Goal: Book appointment/travel/reservation

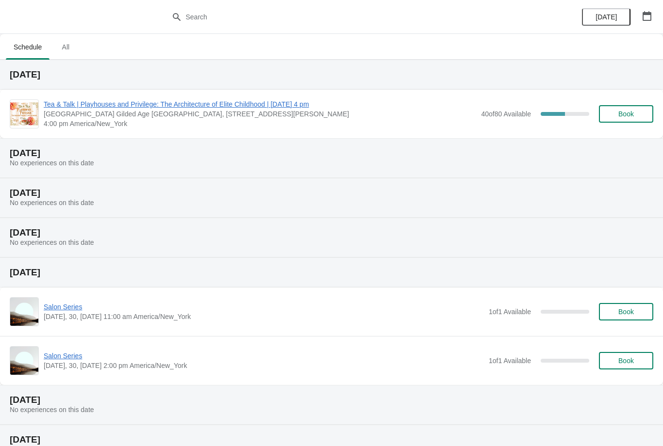
click at [206, 105] on span "Tea & Talk | Playhouses and Privilege: The Architecture of Elite Childhood | [D…" at bounding box center [260, 104] width 432 height 10
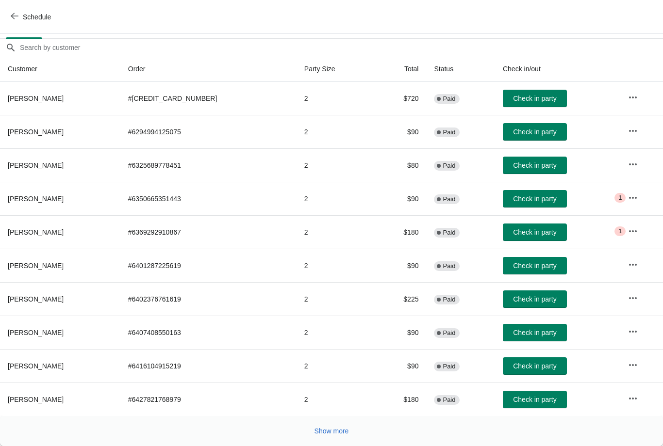
scroll to position [79, 0]
click at [344, 426] on button "Show more" at bounding box center [332, 431] width 42 height 17
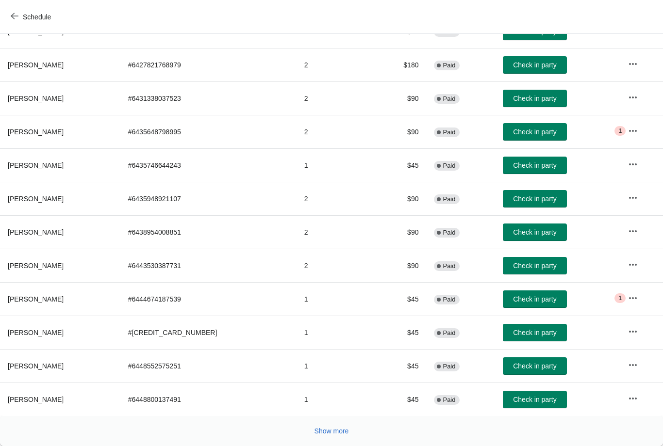
scroll to position [414, 0]
click at [350, 428] on button "Show more" at bounding box center [332, 431] width 42 height 17
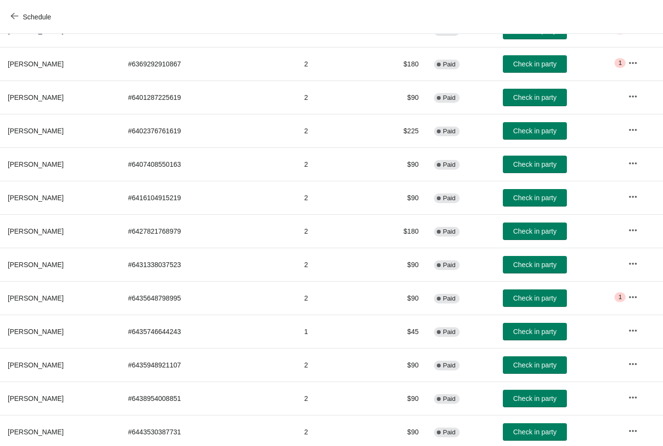
scroll to position [248, 0]
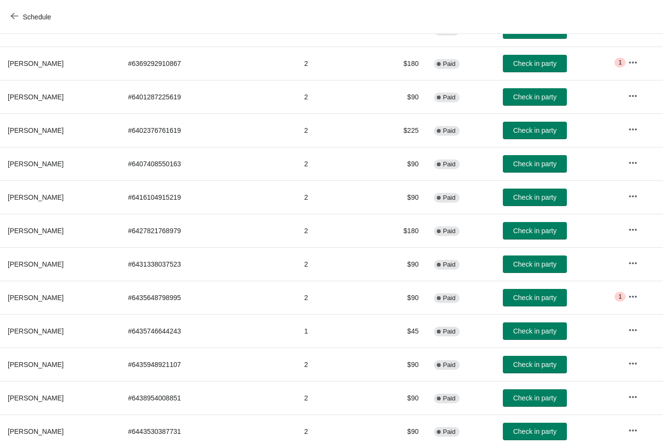
click at [629, 63] on icon "button" at bounding box center [633, 63] width 10 height 10
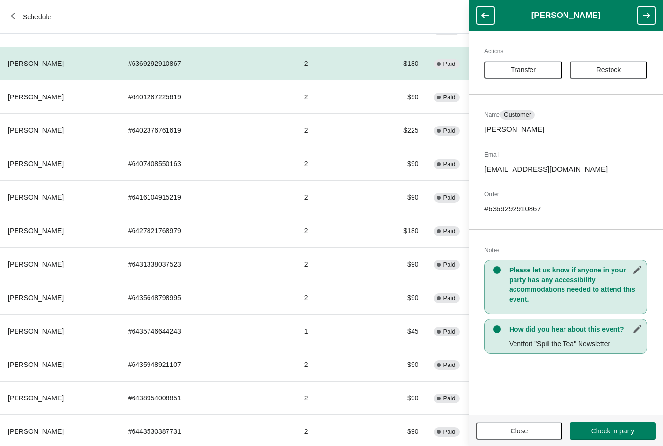
click at [532, 429] on span "Close" at bounding box center [519, 431] width 68 height 8
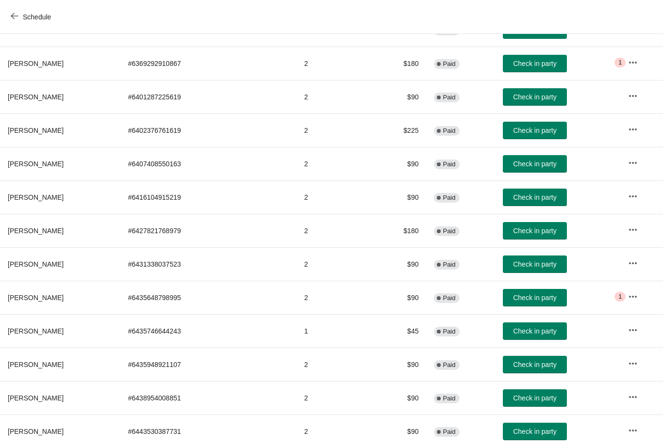
click at [630, 304] on button "button" at bounding box center [632, 296] width 17 height 17
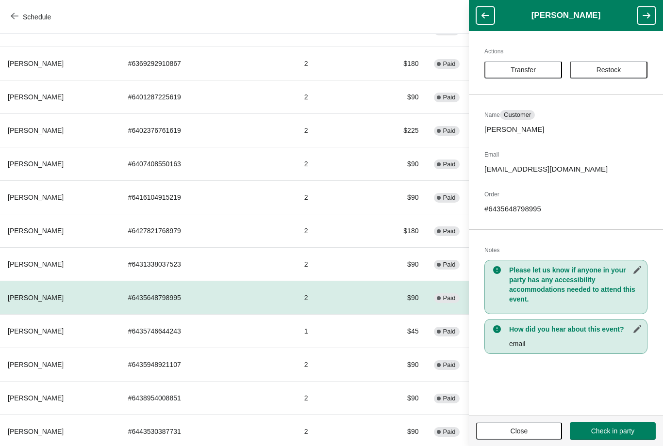
click at [529, 432] on span "Close" at bounding box center [519, 431] width 68 height 8
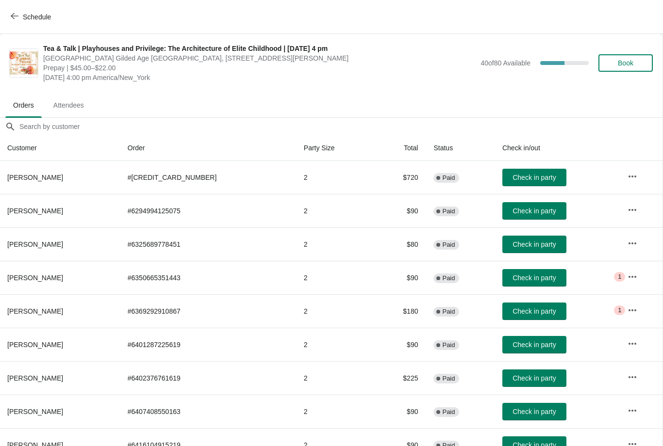
scroll to position [0, 0]
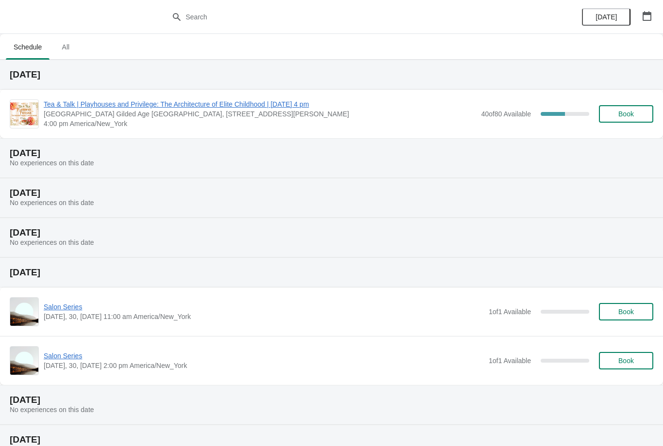
click at [631, 114] on span "Book" at bounding box center [626, 114] width 16 height 8
